Goal: Task Accomplishment & Management: Manage account settings

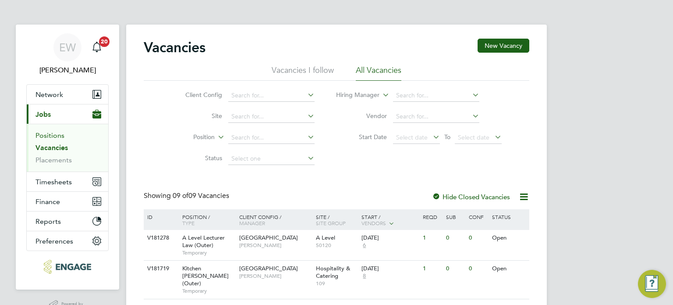
click at [46, 133] on link "Positions" at bounding box center [50, 135] width 29 height 8
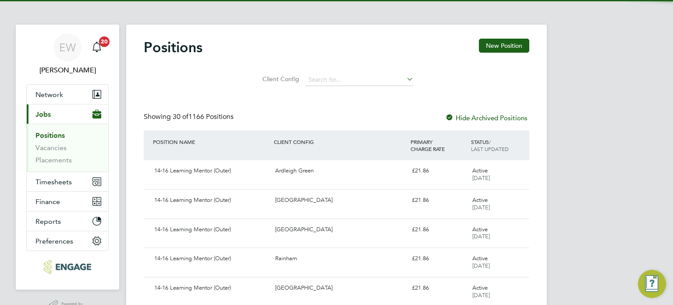
click at [44, 153] on li "Vacancies" at bounding box center [69, 149] width 66 height 12
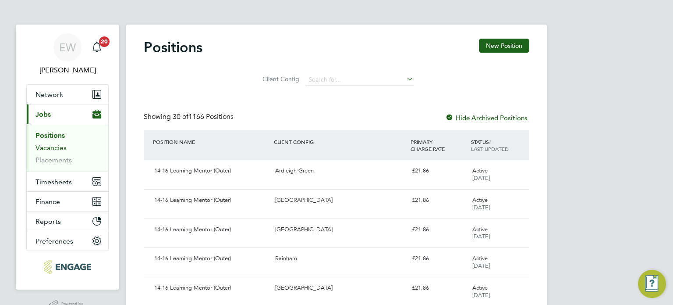
click at [47, 148] on link "Vacancies" at bounding box center [51, 147] width 31 height 8
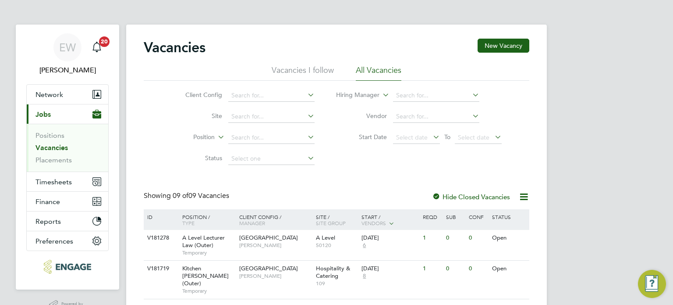
click at [566, 240] on div "EW Ella Wratten Notifications 20 Applications: Network Team Members Businesses …" at bounding box center [336, 280] width 673 height 561
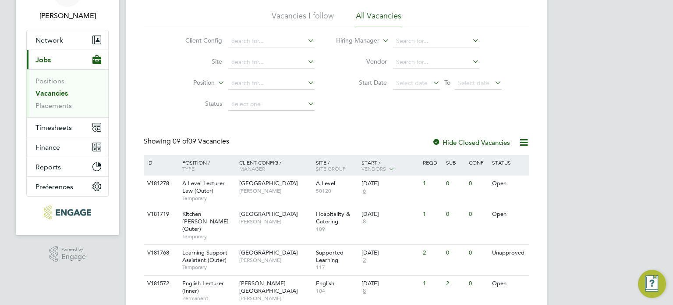
scroll to position [70, 0]
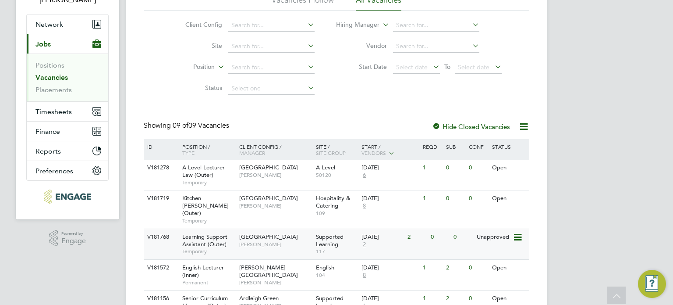
click at [254, 233] on span "[GEOGRAPHIC_DATA]" at bounding box center [268, 236] width 59 height 7
click at [587, 221] on div "EW Ella Wratten Notifications 20 Applications: Network Team Members Businesses …" at bounding box center [336, 210] width 673 height 561
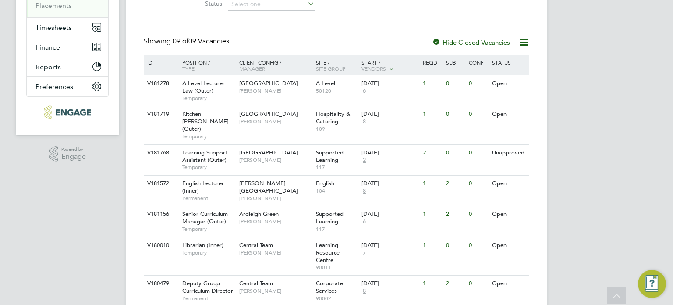
scroll to position [158, 0]
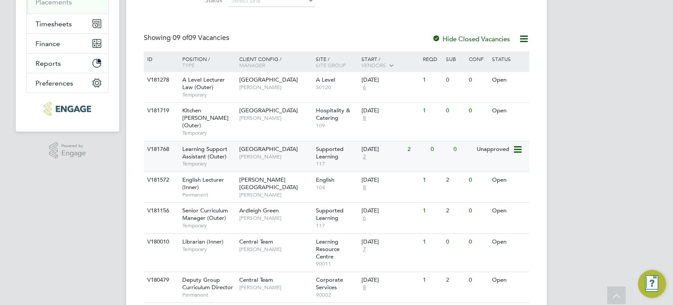
click at [192, 160] on div "Learning Support Assistant (Outer) Temporary" at bounding box center [206, 156] width 61 height 30
click at [56, 25] on span "Timesheets" at bounding box center [54, 24] width 36 height 8
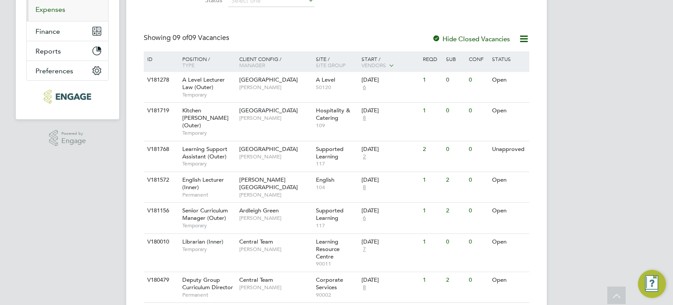
click at [50, 12] on link "Expenses" at bounding box center [51, 9] width 30 height 8
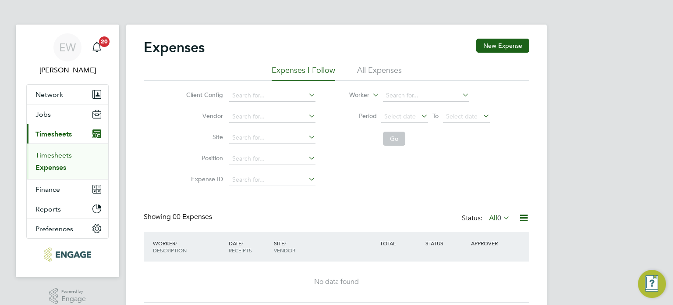
click at [43, 152] on link "Timesheets" at bounding box center [54, 155] width 36 height 8
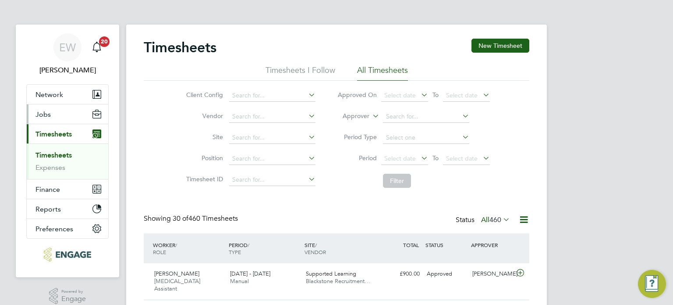
click at [58, 115] on button "Jobs" at bounding box center [68, 113] width 82 height 19
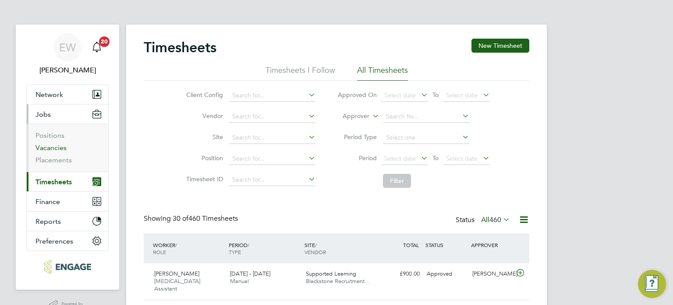
click at [43, 150] on link "Vacancies" at bounding box center [51, 147] width 31 height 8
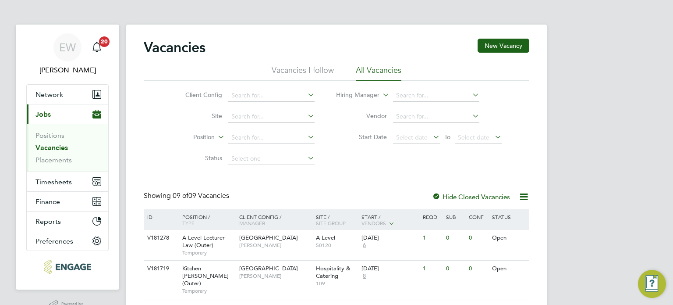
click at [574, 236] on div "EW Ella Wratten Notifications 20 Applications: Network Team Members Businesses …" at bounding box center [336, 280] width 673 height 561
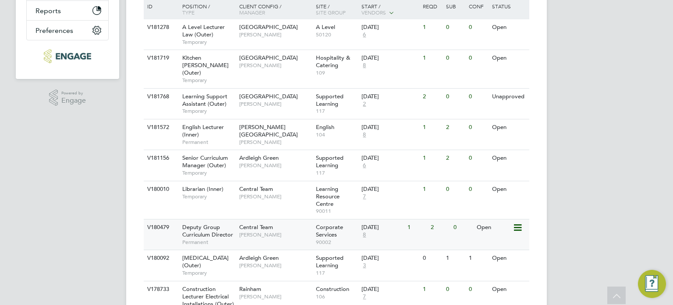
click at [223, 219] on div "Deputy Group Curriculum Director Permanent" at bounding box center [206, 234] width 61 height 30
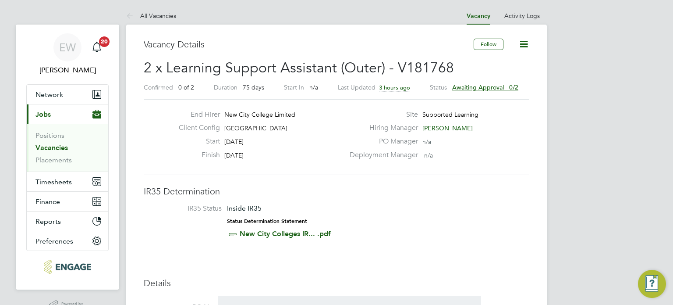
click at [479, 85] on span "Awaiting approval - 0/2" at bounding box center [485, 87] width 66 height 8
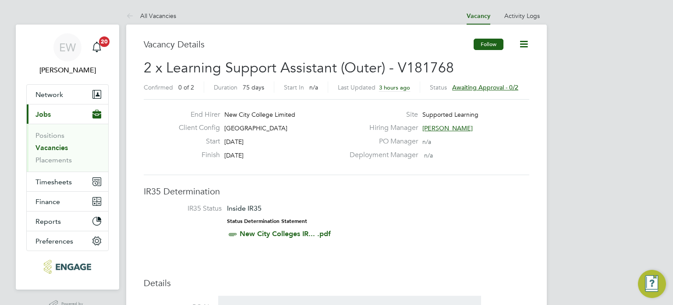
click at [491, 41] on button "Follow" at bounding box center [489, 44] width 30 height 11
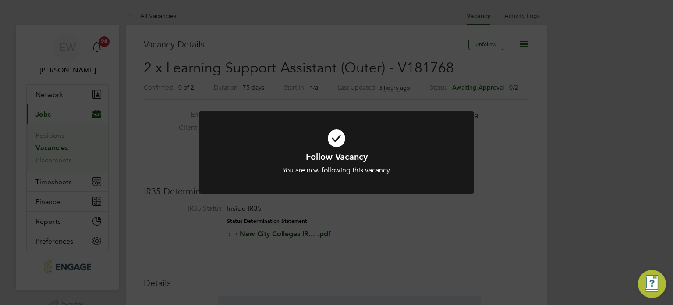
click at [523, 43] on div "Follow Vacancy You are now following this vacancy. Cancel Okay" at bounding box center [336, 152] width 673 height 305
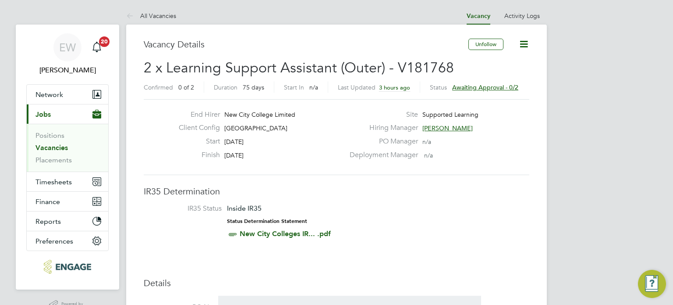
click at [523, 43] on icon at bounding box center [524, 44] width 11 height 11
click at [491, 103] on li "Followers" at bounding box center [503, 107] width 51 height 12
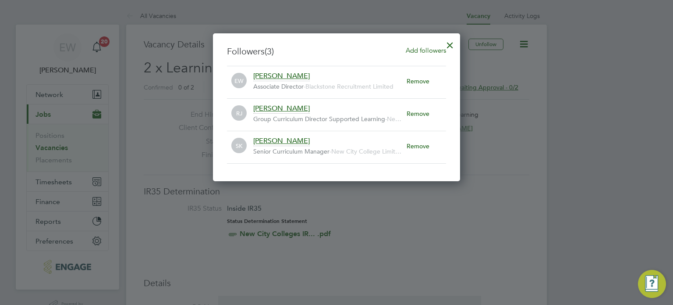
click at [581, 122] on div at bounding box center [336, 152] width 673 height 305
click at [450, 43] on div at bounding box center [450, 43] width 16 height 16
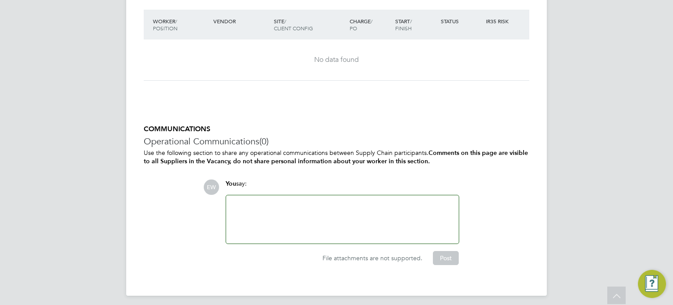
scroll to position [1798, 0]
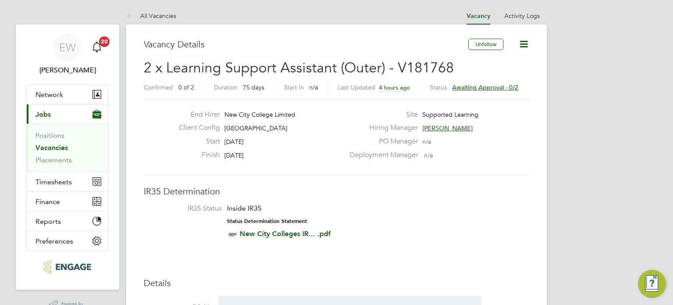
click at [500, 85] on span "Awaiting approval - 0/2" at bounding box center [485, 87] width 66 height 8
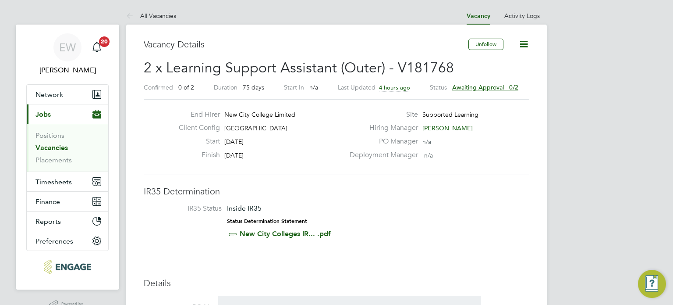
click at [451, 128] on span "Stephen Brayshaw" at bounding box center [448, 128] width 50 height 8
